Goal: Task Accomplishment & Management: Manage account settings

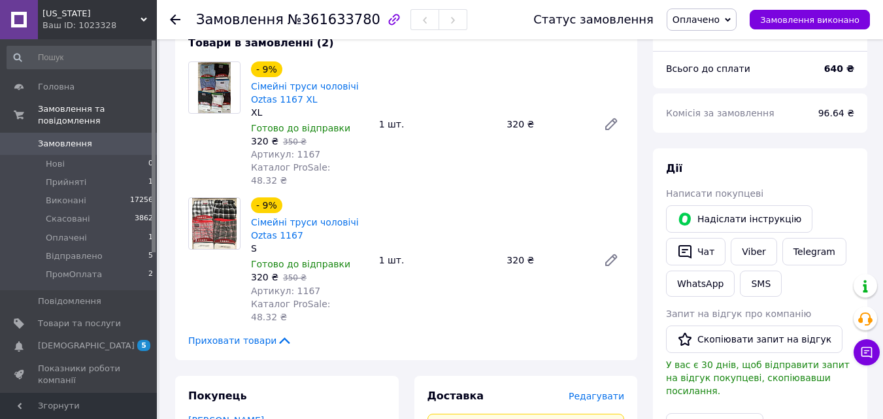
scroll to position [131, 0]
click at [740, 254] on link "Viber" at bounding box center [753, 250] width 46 height 27
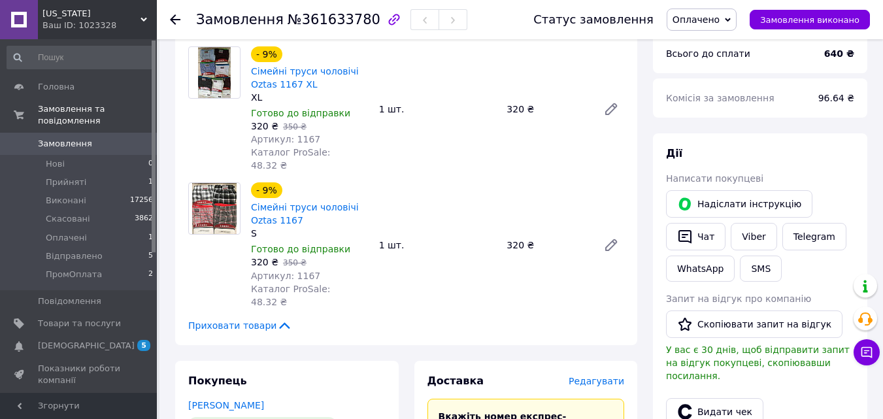
scroll to position [261, 0]
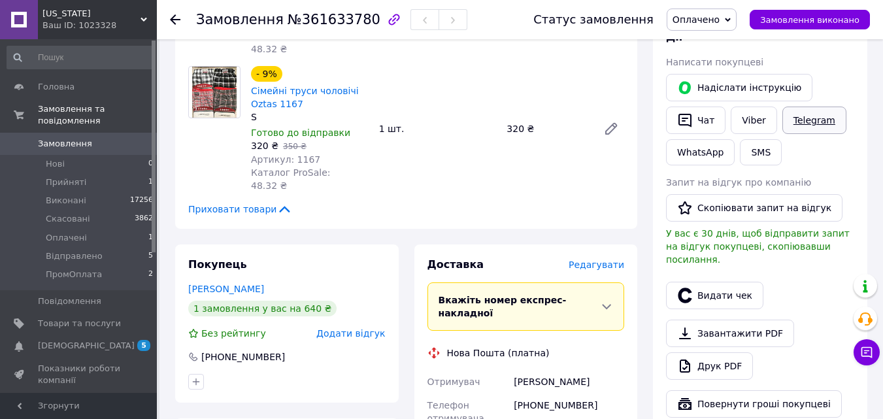
click at [807, 124] on link "Telegram" at bounding box center [814, 119] width 64 height 27
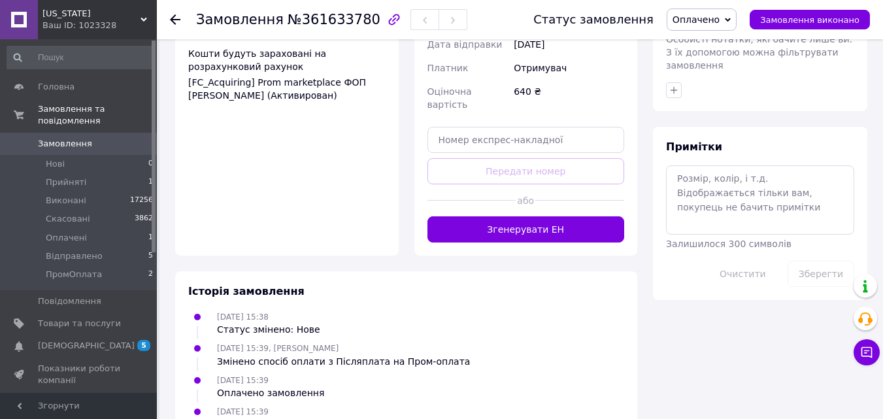
scroll to position [709, 0]
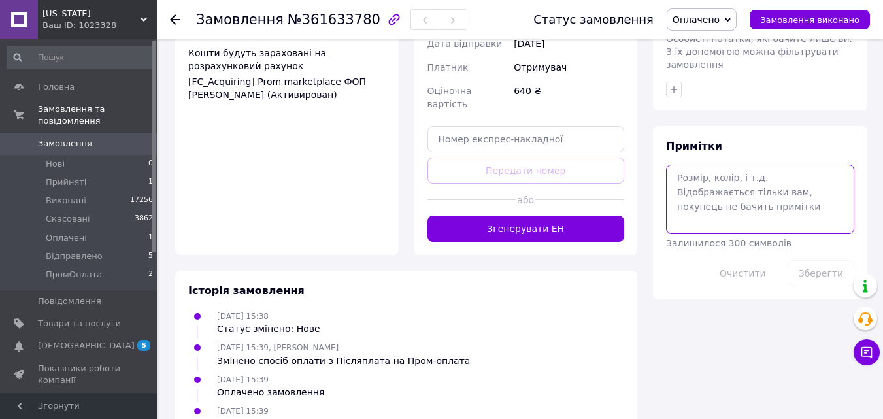
click at [720, 175] on textarea at bounding box center [760, 199] width 188 height 69
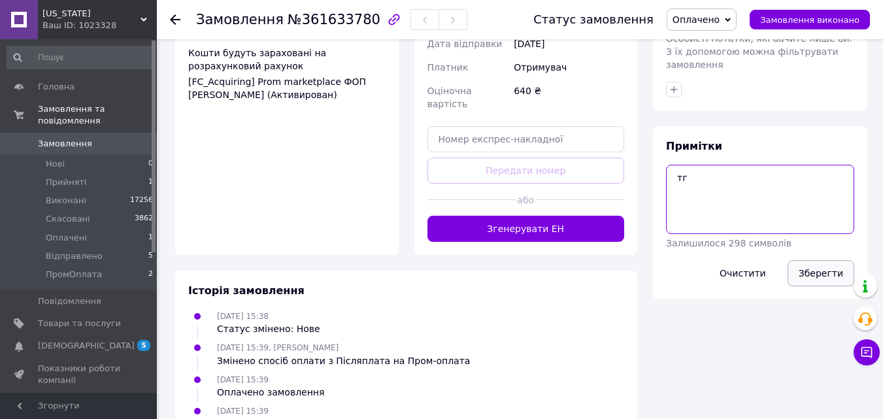
type textarea "тг"
click at [818, 260] on button "Зберегти" at bounding box center [820, 273] width 67 height 26
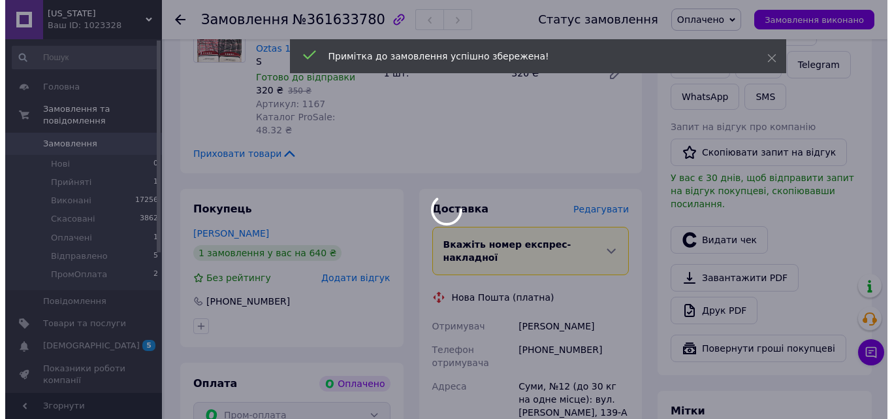
scroll to position [0, 0]
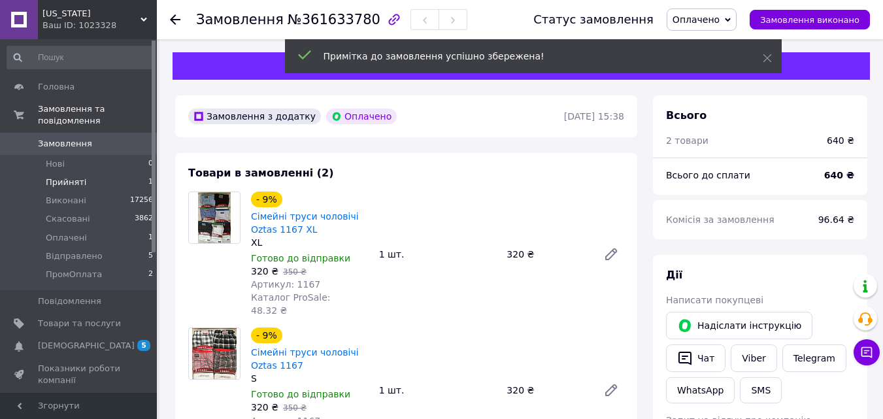
click at [112, 173] on li "Прийняті 1" at bounding box center [80, 182] width 161 height 18
